Goal: Task Accomplishment & Management: Complete application form

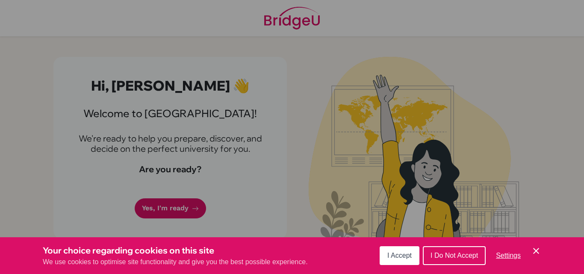
click at [397, 252] on button "I Accept" at bounding box center [400, 255] width 40 height 19
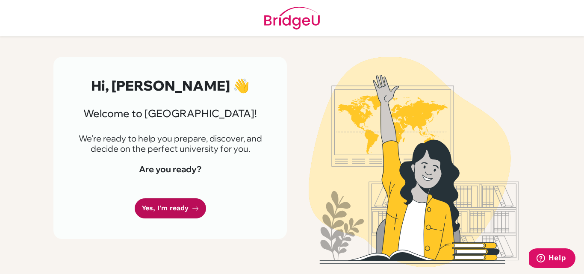
click at [170, 204] on link "Yes, I'm ready" at bounding box center [170, 209] width 71 height 20
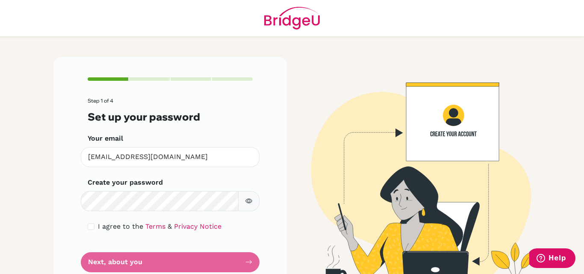
click at [256, 75] on div "Step 1 of 4 Set up your password Your email [EMAIL_ADDRESS][DOMAIN_NAME] Invali…" at bounding box center [170, 175] width 234 height 236
click at [248, 199] on icon "button" at bounding box center [249, 201] width 7 height 7
click at [121, 225] on span "I agree to the" at bounding box center [120, 226] width 45 height 8
click at [88, 228] on input "checkbox" at bounding box center [91, 226] width 7 height 7
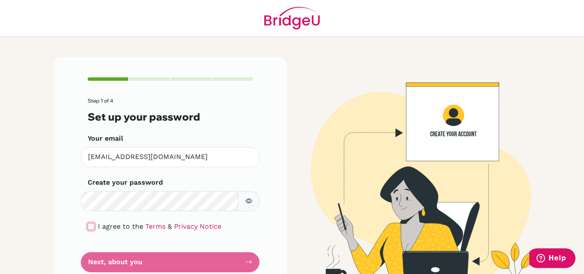
checkbox input "true"
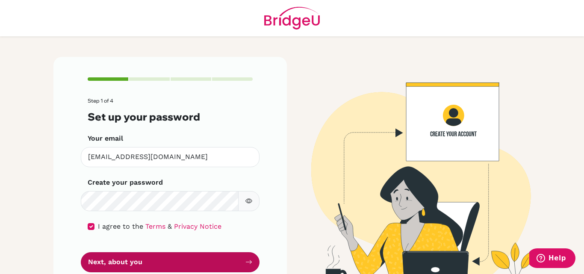
click at [175, 263] on button "Next, about you" at bounding box center [170, 262] width 179 height 20
